Goal: Transaction & Acquisition: Purchase product/service

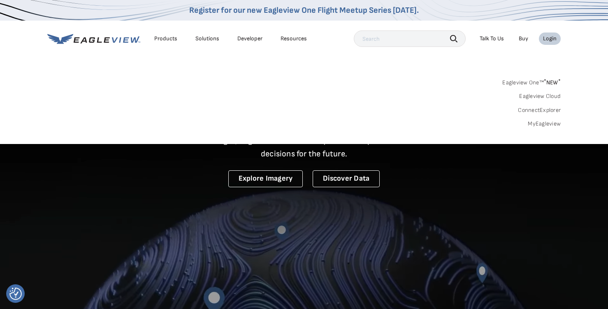
click at [545, 123] on link "MyEagleview" at bounding box center [544, 123] width 33 height 7
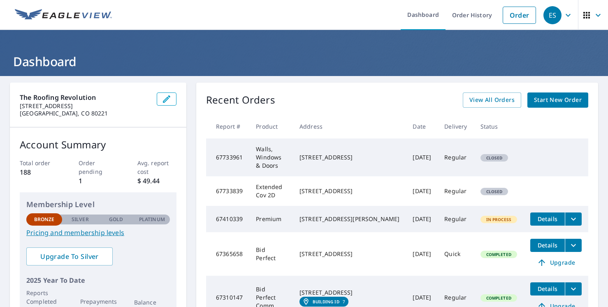
click at [544, 105] on link "Start New Order" at bounding box center [557, 100] width 61 height 15
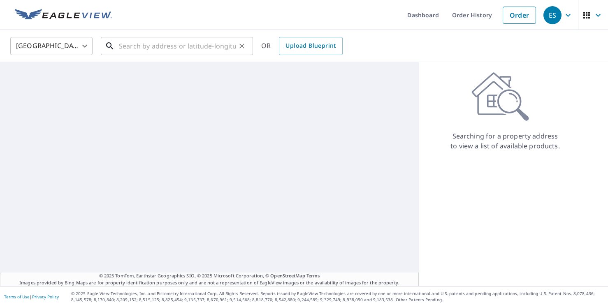
click at [193, 51] on input "text" at bounding box center [177, 46] width 117 height 23
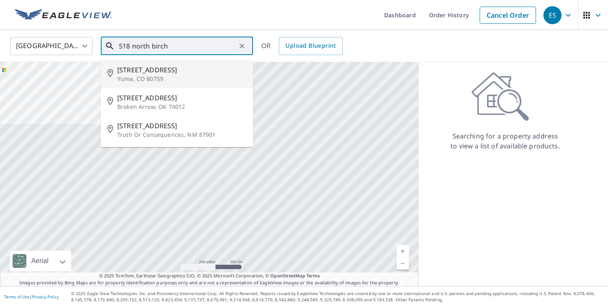
click at [146, 76] on p "Yuma, CO 80759" at bounding box center [181, 79] width 129 height 8
type input "518 N Birch St Yuma, CO 80759"
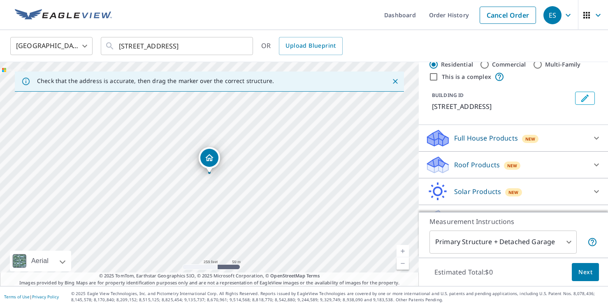
scroll to position [42, 0]
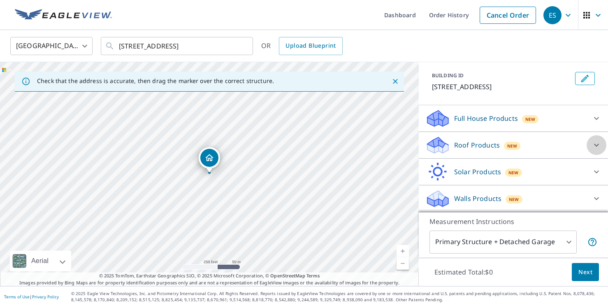
click at [594, 143] on icon at bounding box center [597, 145] width 10 height 10
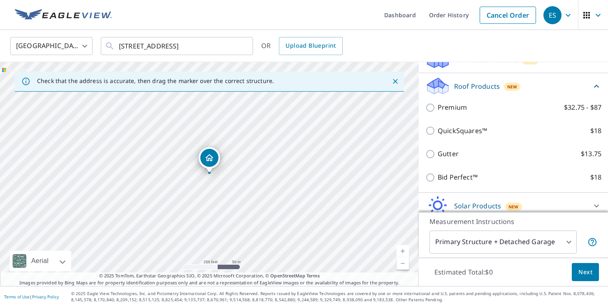
scroll to position [105, 0]
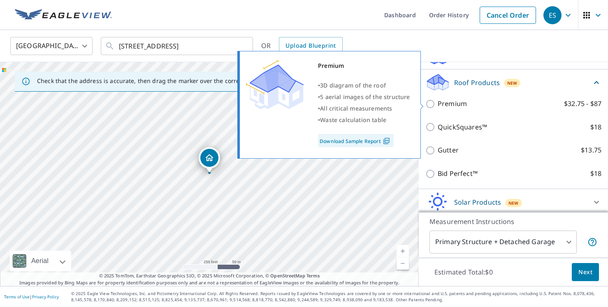
click at [432, 105] on input "Premium $32.75 - $87" at bounding box center [431, 104] width 12 height 10
checkbox input "true"
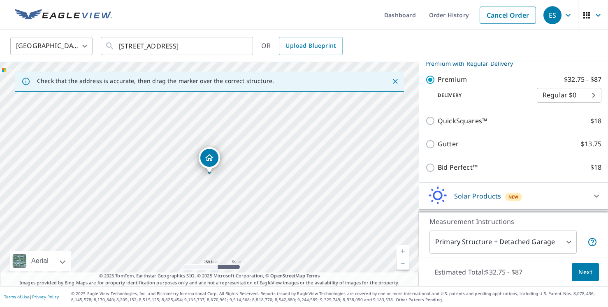
scroll to position [167, 0]
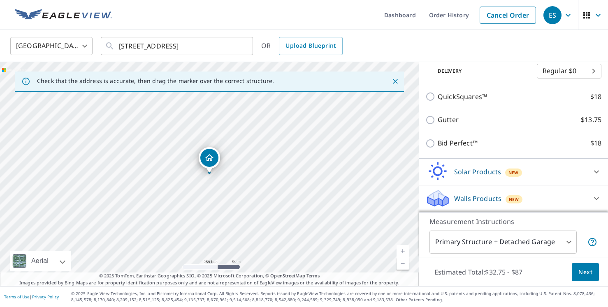
click at [581, 273] on span "Next" at bounding box center [585, 272] width 14 height 10
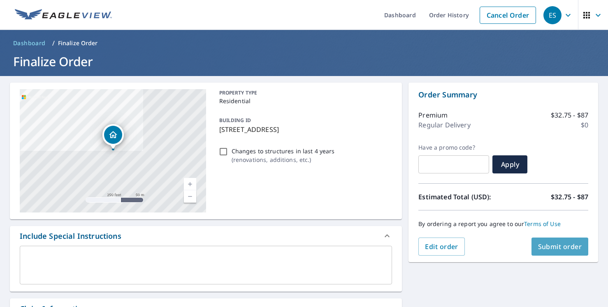
click at [550, 249] on span "Submit order" at bounding box center [560, 246] width 44 height 9
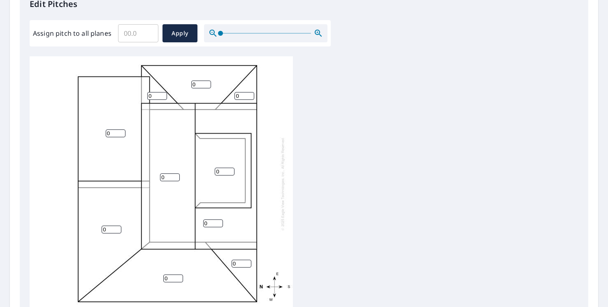
scroll to position [233, 0]
click at [166, 178] on input "0" at bounding box center [170, 177] width 20 height 8
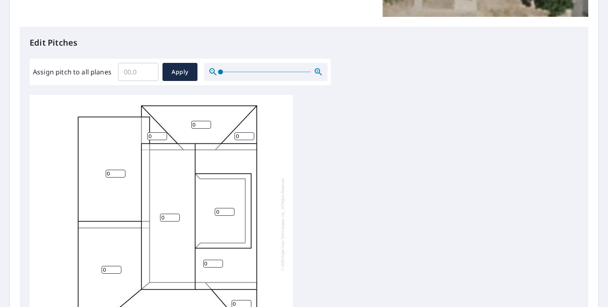
scroll to position [174, 0]
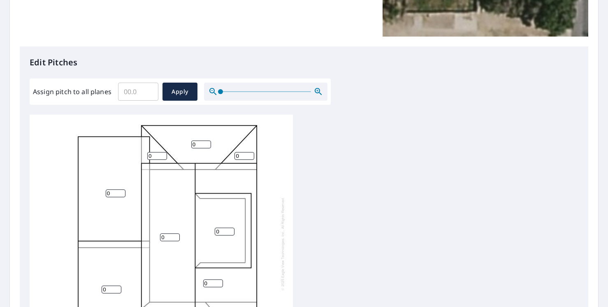
click at [244, 156] on input "0" at bounding box center [245, 156] width 20 height 8
type input "10"
click at [156, 155] on input "0" at bounding box center [157, 156] width 20 height 8
type input "10"
click at [198, 144] on input "0" at bounding box center [201, 145] width 20 height 8
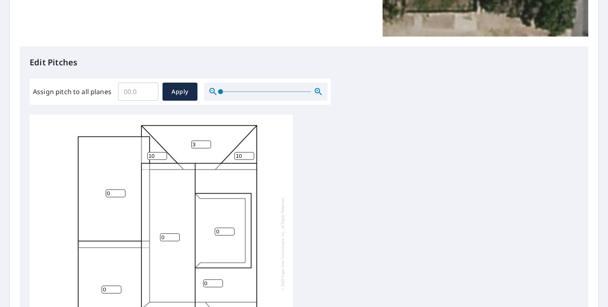
type input "3"
click at [297, 148] on div "0 0 0 0 0 0 3 0 10 10" at bounding box center [304, 244] width 549 height 258
click at [114, 194] on input "0" at bounding box center [116, 194] width 20 height 8
type input "4"
click at [107, 287] on input "0" at bounding box center [112, 290] width 20 height 8
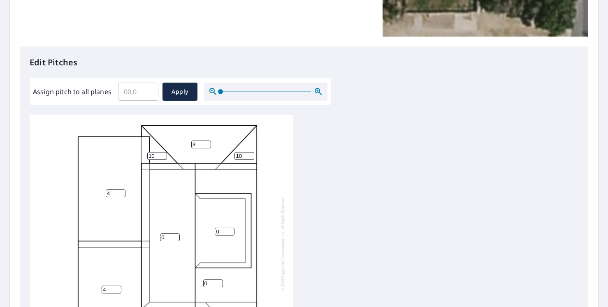
scroll to position [2, 0]
type input "4"
click at [337, 245] on div "4 0 0 4 0 0 3 0 10 10" at bounding box center [304, 244] width 549 height 258
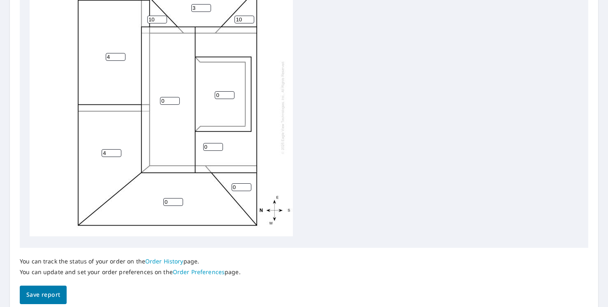
scroll to position [0, 0]
click at [127, 159] on div "4 0 0 4 0 0 3 0 10 10" at bounding box center [161, 109] width 263 height 258
click at [111, 60] on input "4" at bounding box center [116, 59] width 20 height 8
type input "5"
click at [105, 155] on input "4" at bounding box center [112, 155] width 20 height 8
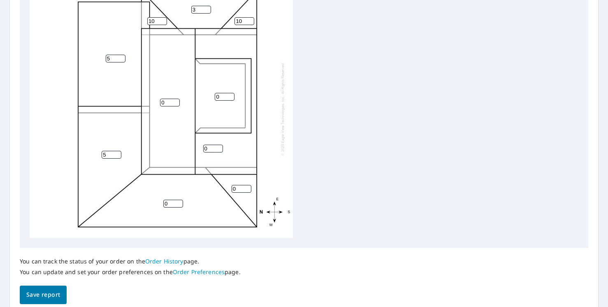
type input "5"
click at [168, 105] on input "0" at bounding box center [170, 103] width 20 height 8
type input "10"
click at [208, 149] on input "0" at bounding box center [213, 149] width 20 height 8
type input "10"
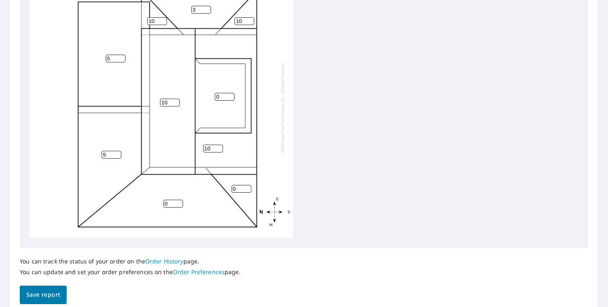
click at [156, 20] on input "10" at bounding box center [157, 21] width 20 height 8
type input "1"
type input "5"
click at [242, 21] on input "10" at bounding box center [245, 21] width 20 height 8
type input "1"
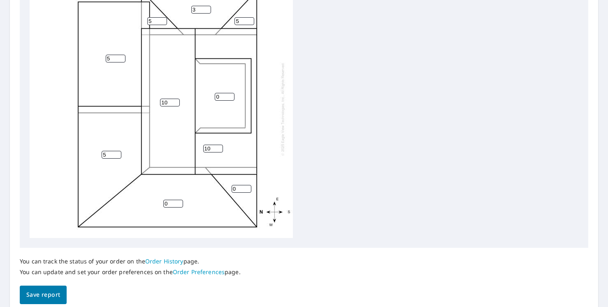
type input "5"
click at [337, 68] on div "5 10 0 5 10 0 3 0 5 5" at bounding box center [304, 109] width 549 height 258
click at [221, 98] on input "0" at bounding box center [225, 97] width 20 height 8
type input "5"
click at [172, 202] on input "0" at bounding box center [173, 204] width 20 height 8
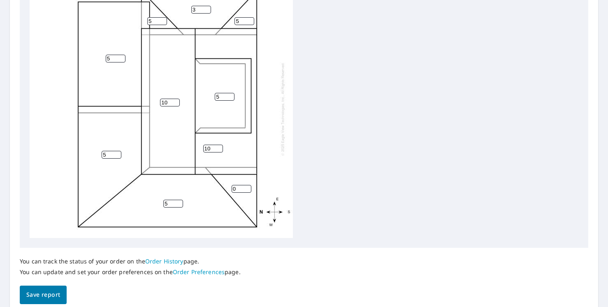
type input "5"
click at [236, 188] on input "0" at bounding box center [242, 189] width 20 height 8
type input "5"
click at [413, 145] on div "5 10 5 5 10 5 3 5 5 5" at bounding box center [304, 109] width 549 height 258
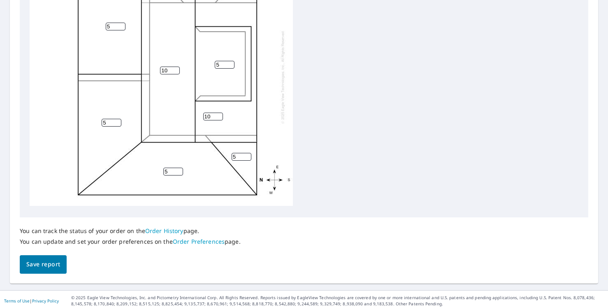
scroll to position [344, 0]
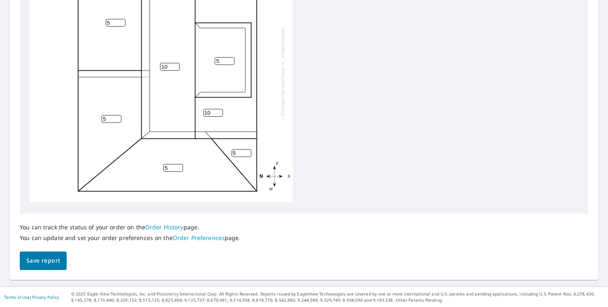
click at [44, 261] on span "Save report" at bounding box center [43, 261] width 34 height 10
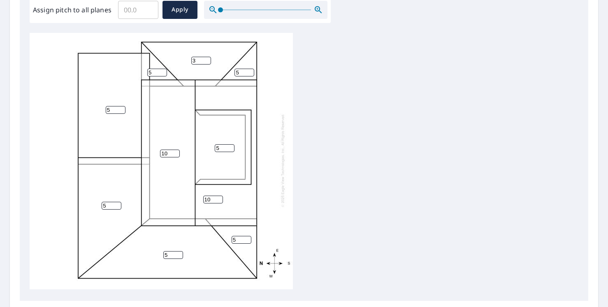
scroll to position [0, 0]
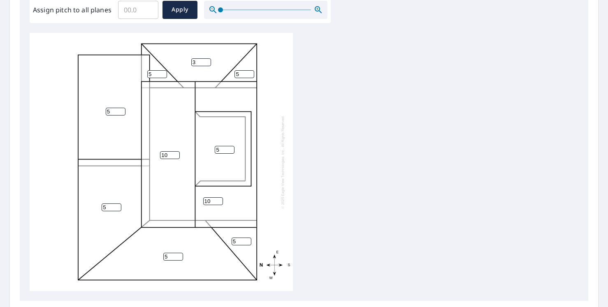
click at [346, 109] on div "5 10 5 5 10 5 3 5 5 5" at bounding box center [304, 162] width 549 height 258
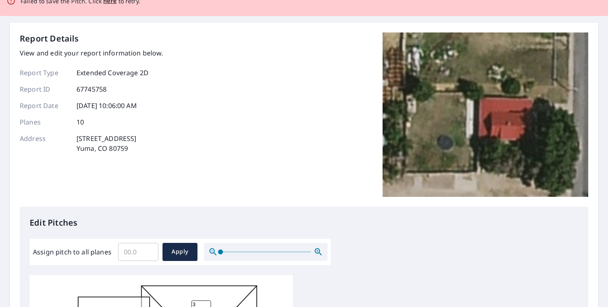
scroll to position [102, 0]
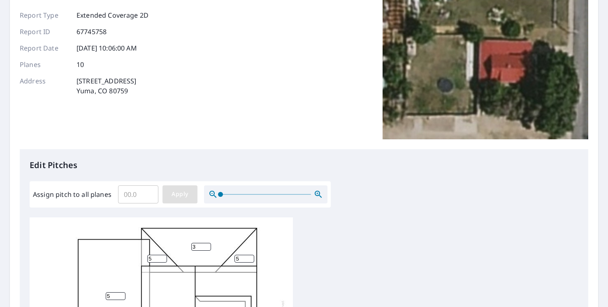
click at [181, 192] on span "Apply" at bounding box center [180, 194] width 22 height 10
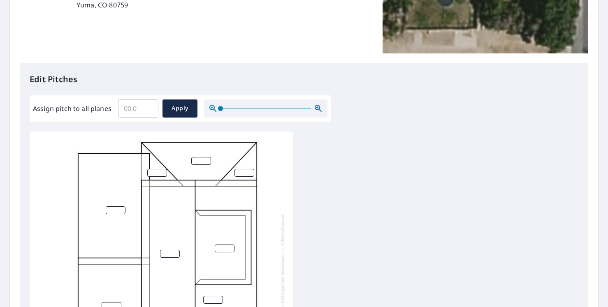
scroll to position [166, 0]
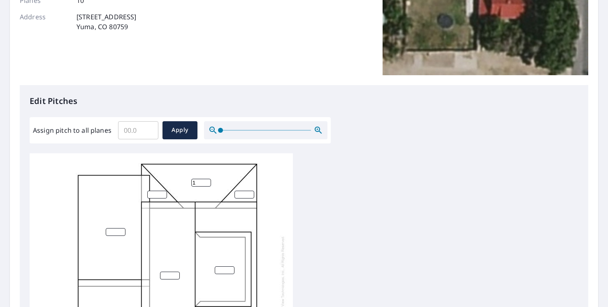
type input "1"
click at [205, 182] on input "1" at bounding box center [201, 183] width 20 height 8
type input "5"
type input "4"
type input "3"
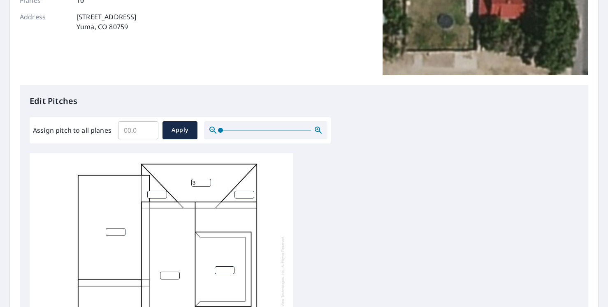
click at [158, 196] on input "number" at bounding box center [157, 195] width 20 height 8
type input "5"
click at [117, 232] on input "number" at bounding box center [116, 232] width 20 height 8
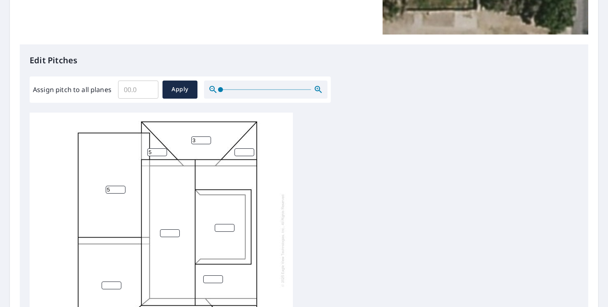
scroll to position [253, 0]
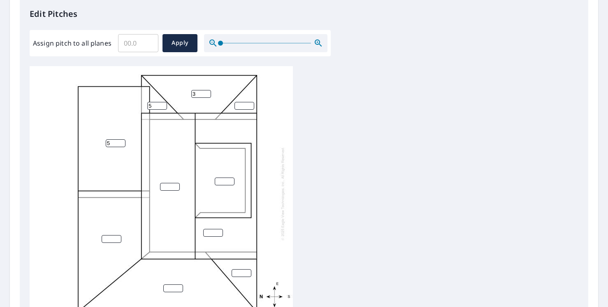
type input "5"
click at [106, 240] on input "number" at bounding box center [112, 239] width 20 height 8
type input "5"
click at [168, 288] on input "number" at bounding box center [173, 289] width 20 height 8
type input "5"
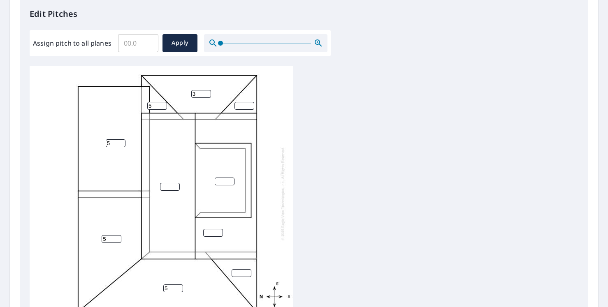
click at [239, 274] on input "number" at bounding box center [242, 273] width 20 height 8
type input "5"
type input "0"
click at [216, 233] on input "0" at bounding box center [213, 233] width 20 height 8
type input "10"
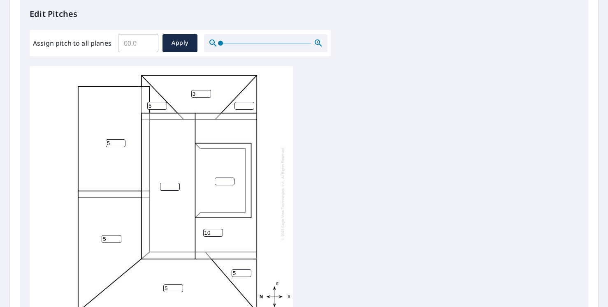
click at [166, 188] on input "number" at bounding box center [170, 187] width 20 height 8
type input "10"
click at [219, 182] on input "number" at bounding box center [225, 182] width 20 height 8
type input "5"
click at [337, 174] on div "5 10 5 5 10 5 3 5 5" at bounding box center [304, 195] width 549 height 258
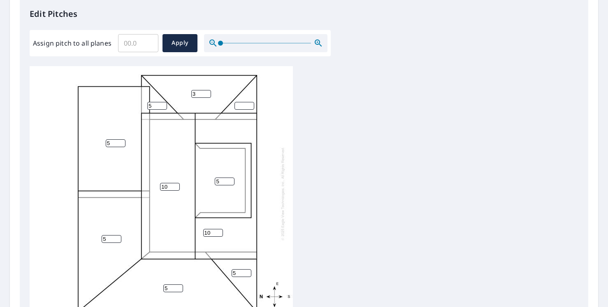
click at [241, 106] on input "number" at bounding box center [245, 106] width 20 height 8
type input "5"
click at [339, 115] on div "5 10 5 5 10 5 3 5 5 5" at bounding box center [304, 195] width 549 height 258
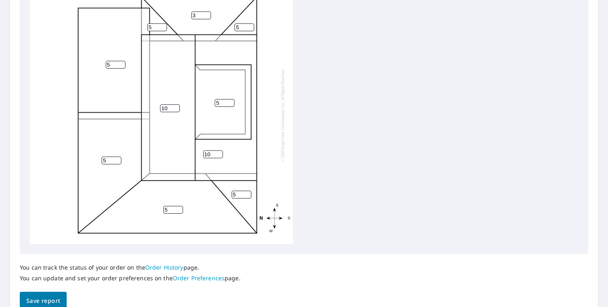
scroll to position [2, 0]
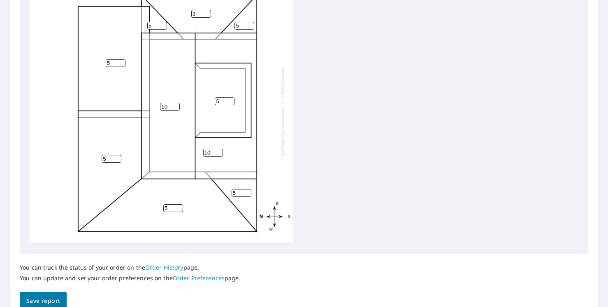
click at [43, 299] on span "Save report" at bounding box center [43, 301] width 34 height 10
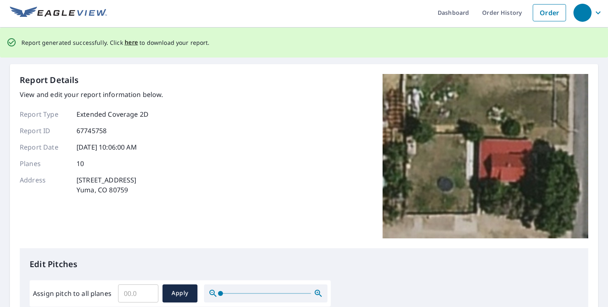
scroll to position [0, 0]
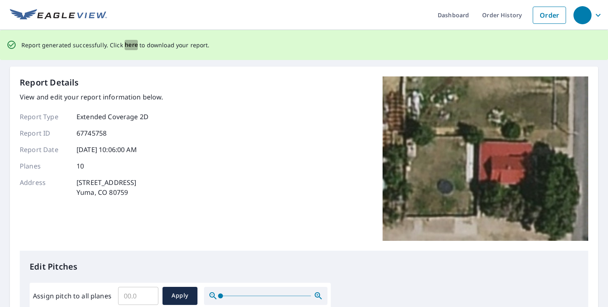
click at [129, 45] on span "here" at bounding box center [132, 45] width 14 height 10
